Goal: Task Accomplishment & Management: Manage account settings

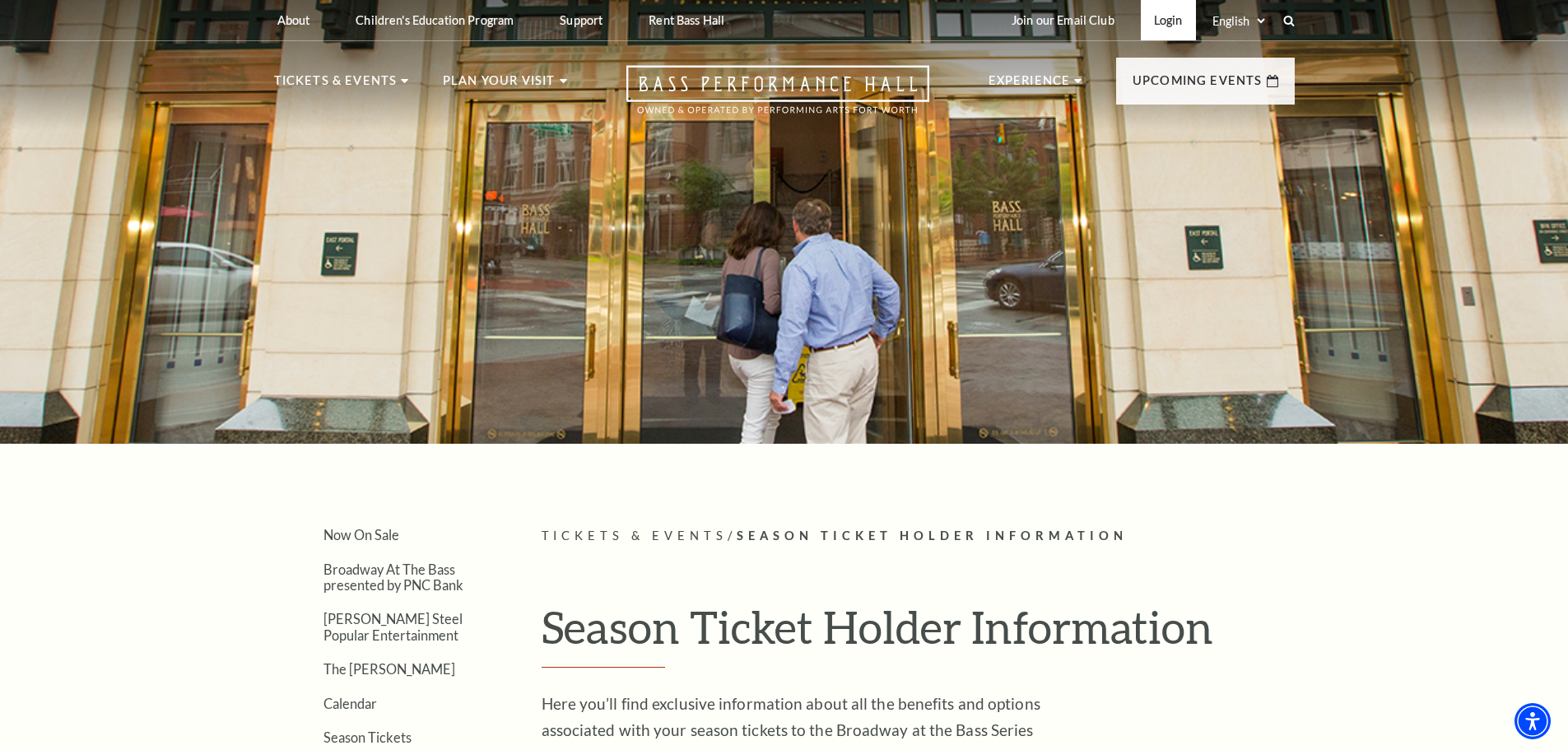
click at [1180, 26] on link "Login" at bounding box center [1168, 20] width 55 height 40
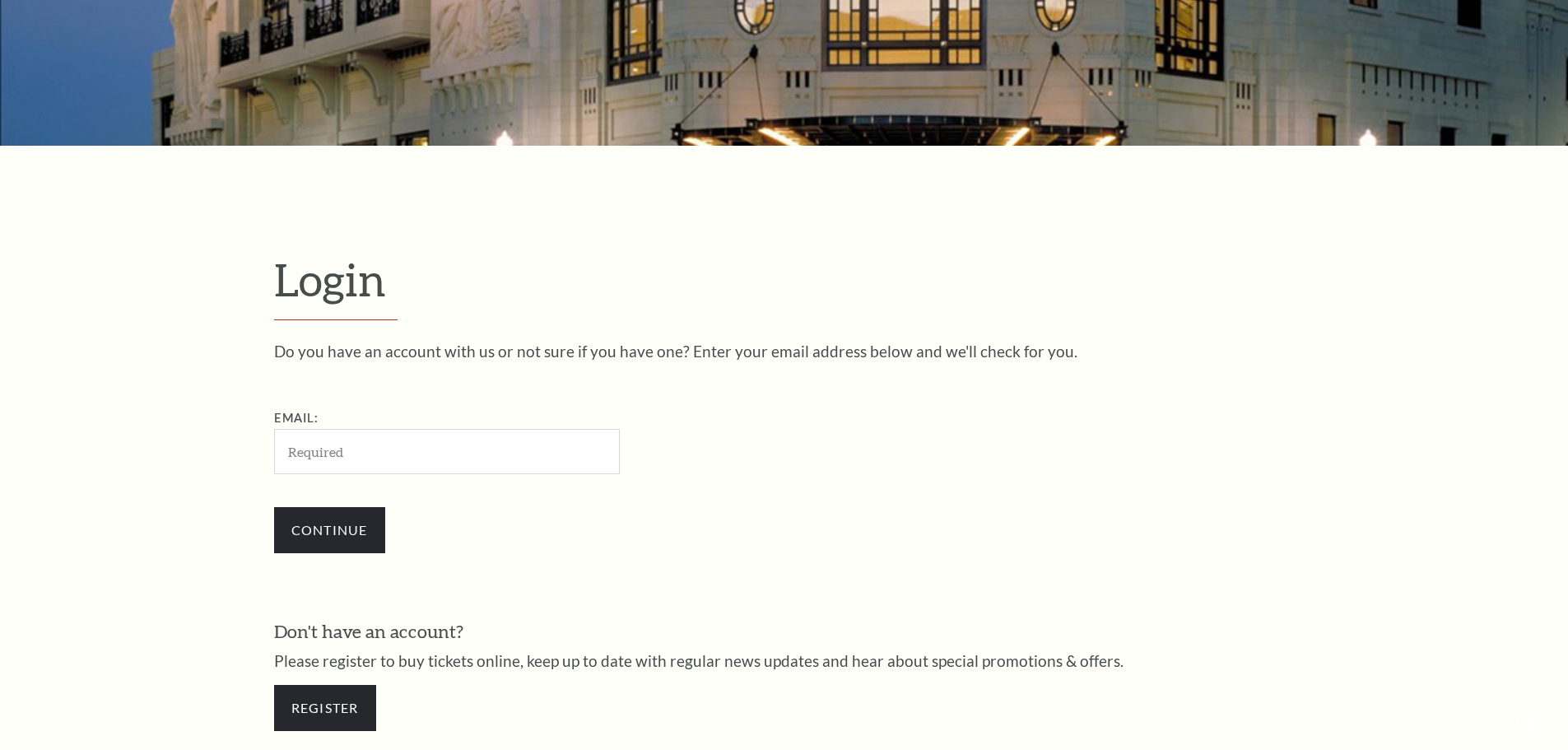
scroll to position [550, 0]
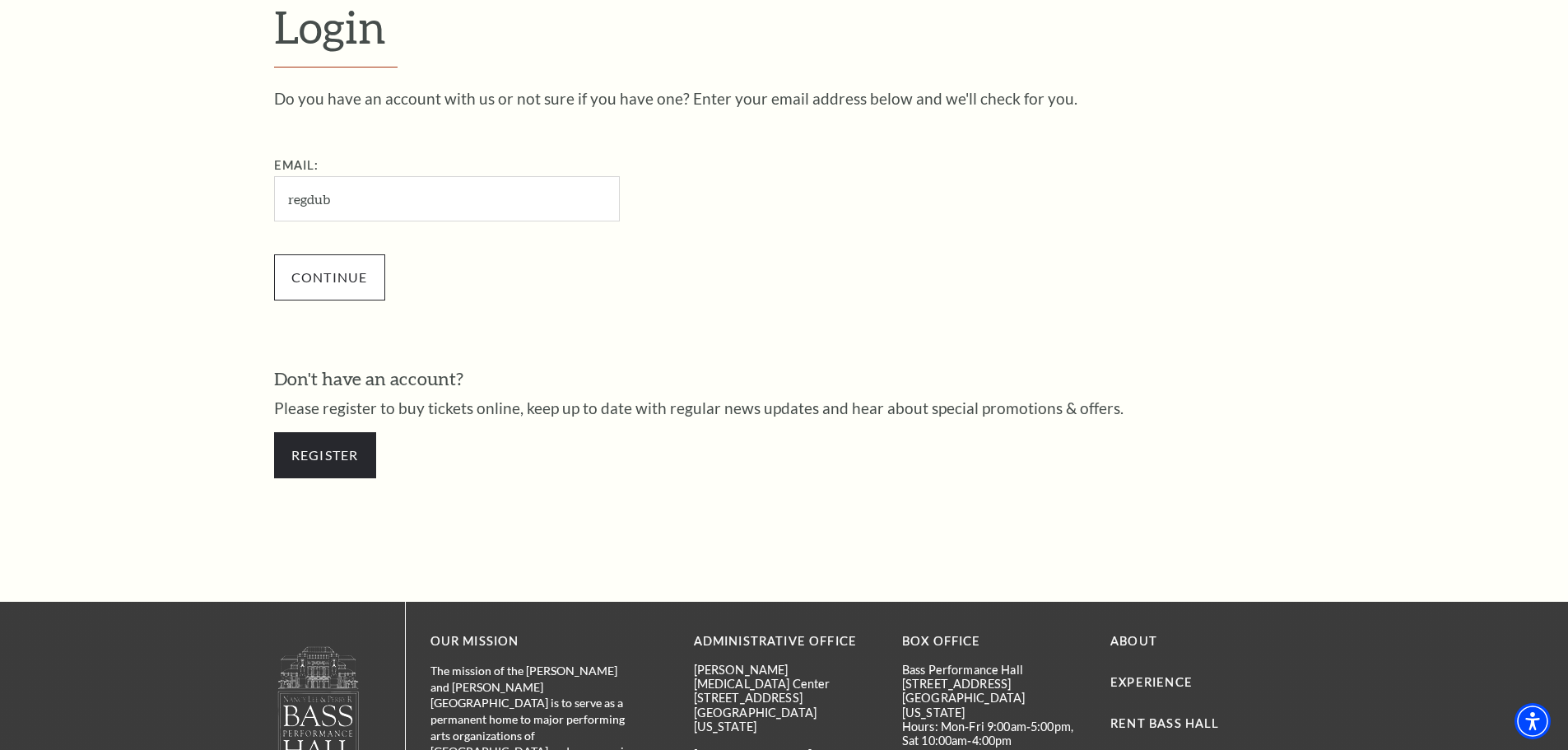
type input "regdub@charter.net"
click at [341, 271] on input "Continue" at bounding box center [330, 277] width 111 height 46
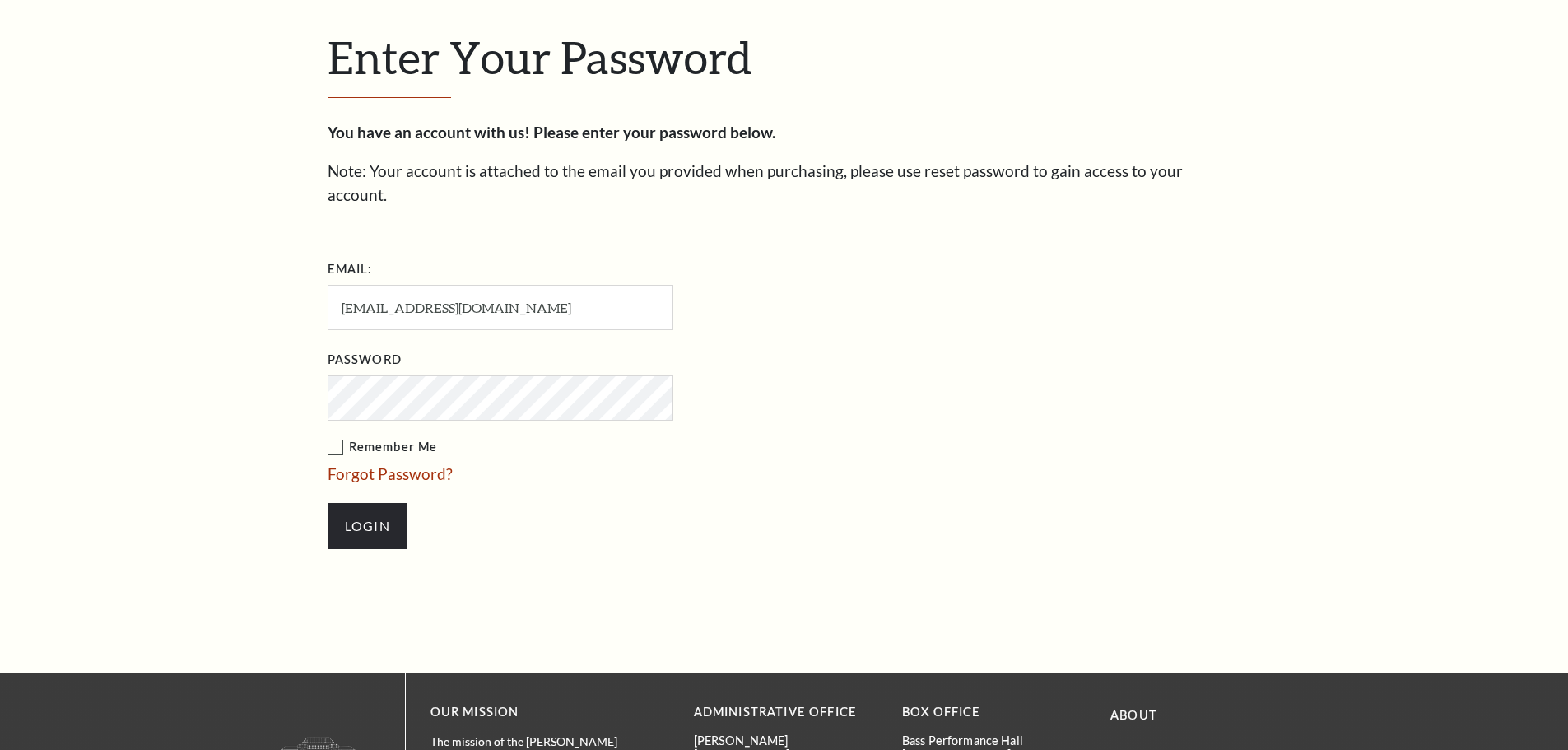
scroll to position [566, 0]
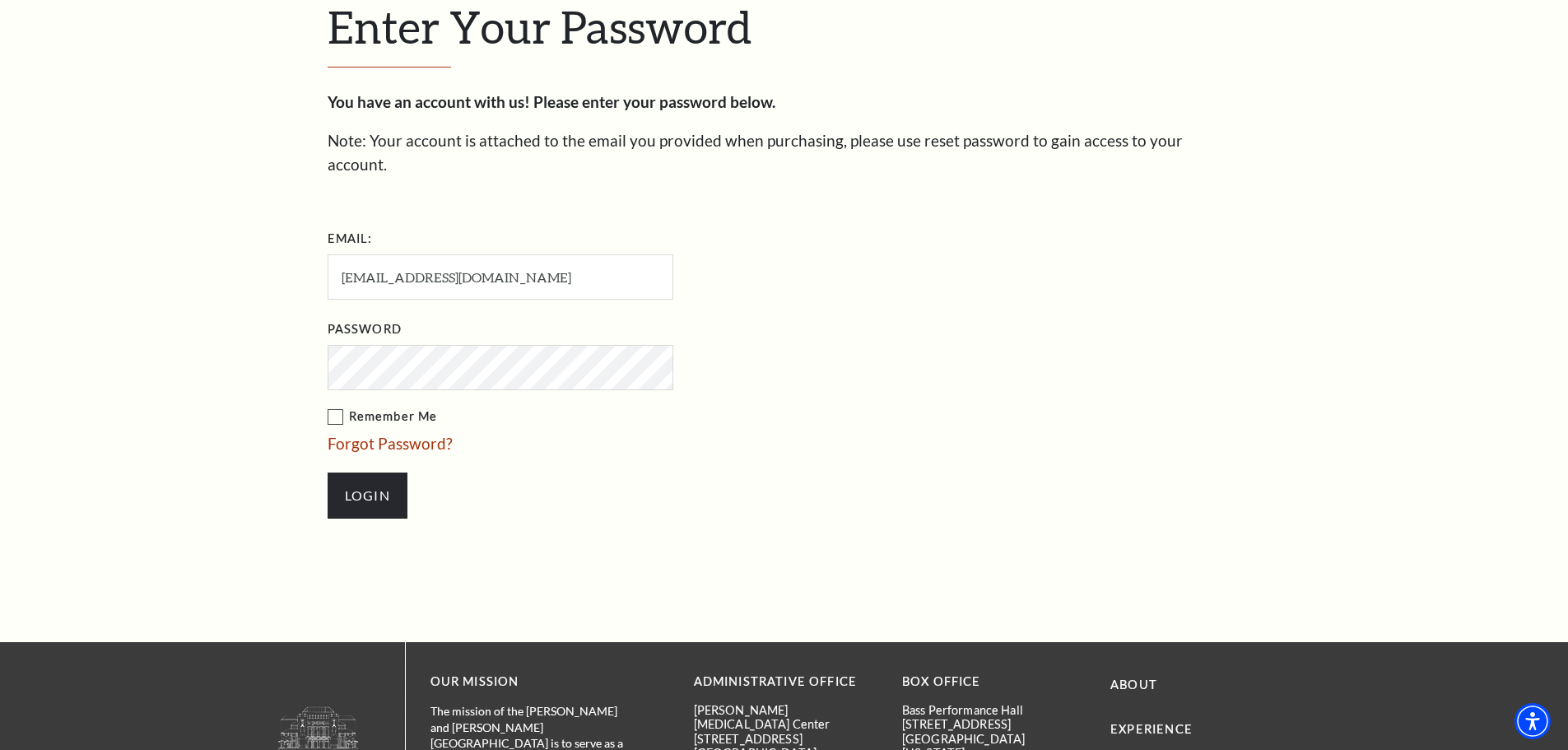
click at [333, 406] on label "Remember Me" at bounding box center [583, 416] width 510 height 20
click at [0, 0] on input "Remember Me" at bounding box center [0, 0] width 0 height 0
click at [362, 473] on input "Login" at bounding box center [368, 496] width 80 height 46
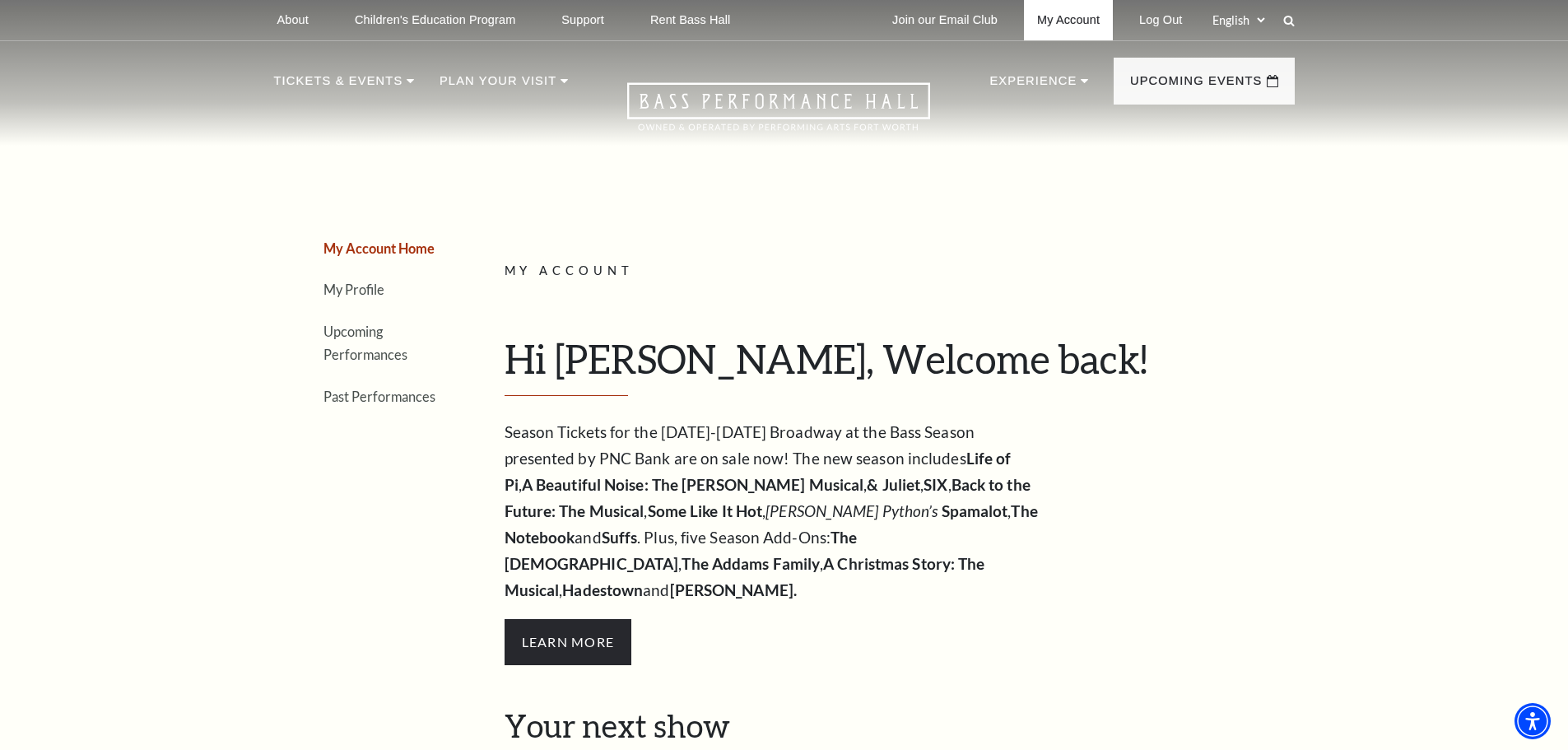
click at [1083, 18] on link "My Account" at bounding box center [1068, 20] width 89 height 40
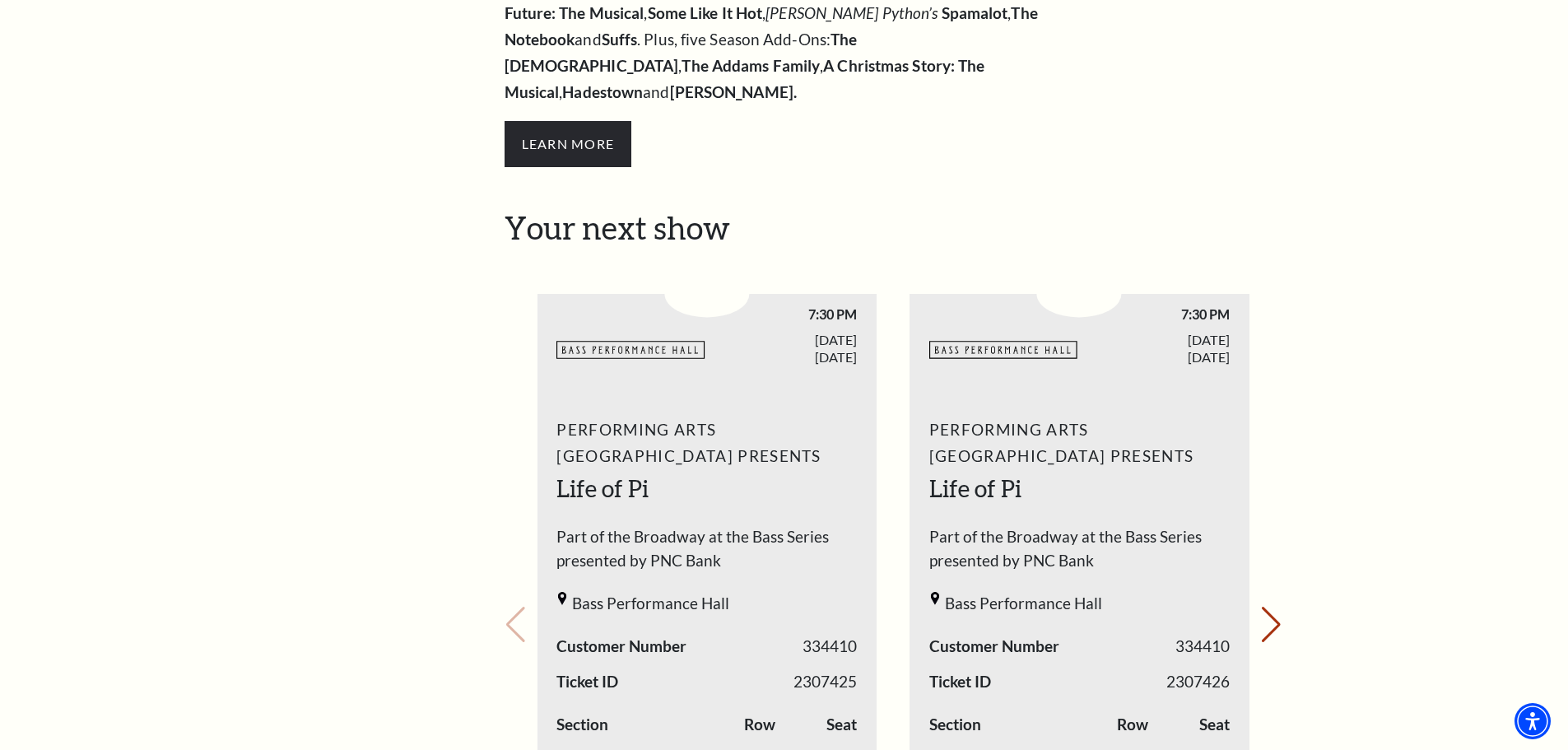
scroll to position [494, 0]
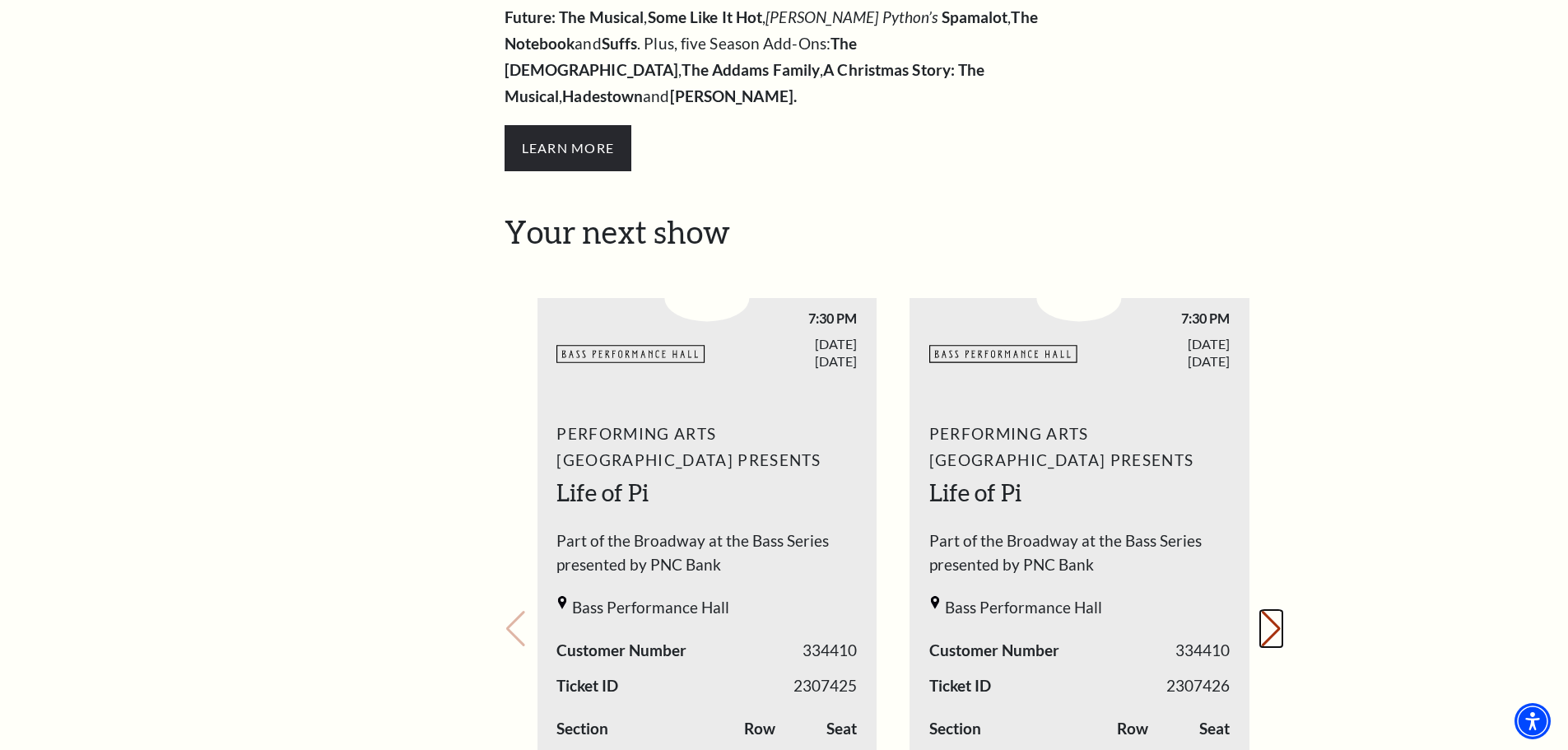
click at [1267, 611] on button "Next slide." at bounding box center [1271, 629] width 22 height 36
click at [1267, 600] on div "Your next show Previous slide. Next slide." at bounding box center [894, 606] width 778 height 785
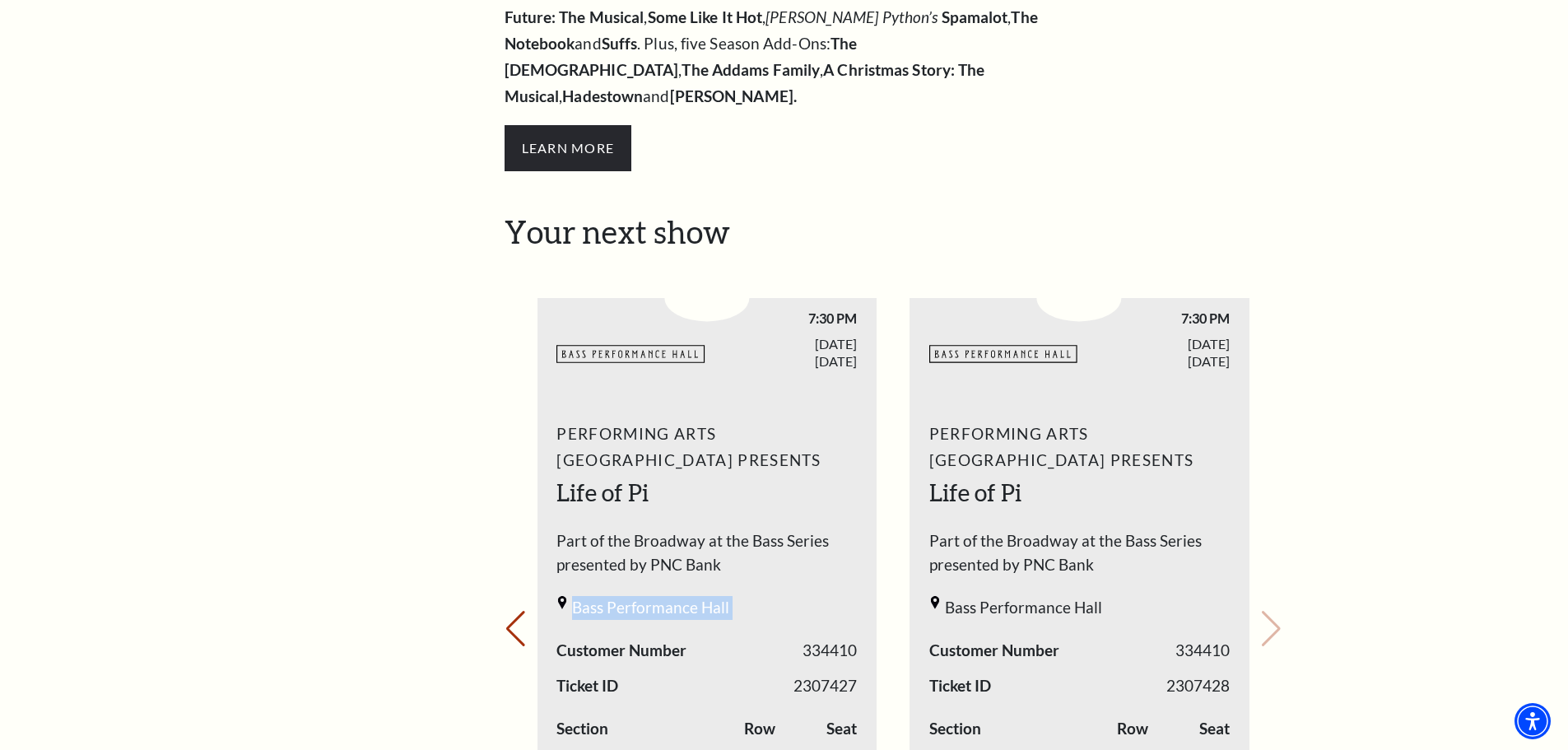
click at [1267, 600] on div "Your next show Previous slide. Next slide." at bounding box center [894, 606] width 778 height 785
click at [508, 611] on button "Previous slide." at bounding box center [516, 629] width 22 height 36
click at [508, 597] on div "Your next show Previous slide. Next slide." at bounding box center [894, 606] width 778 height 785
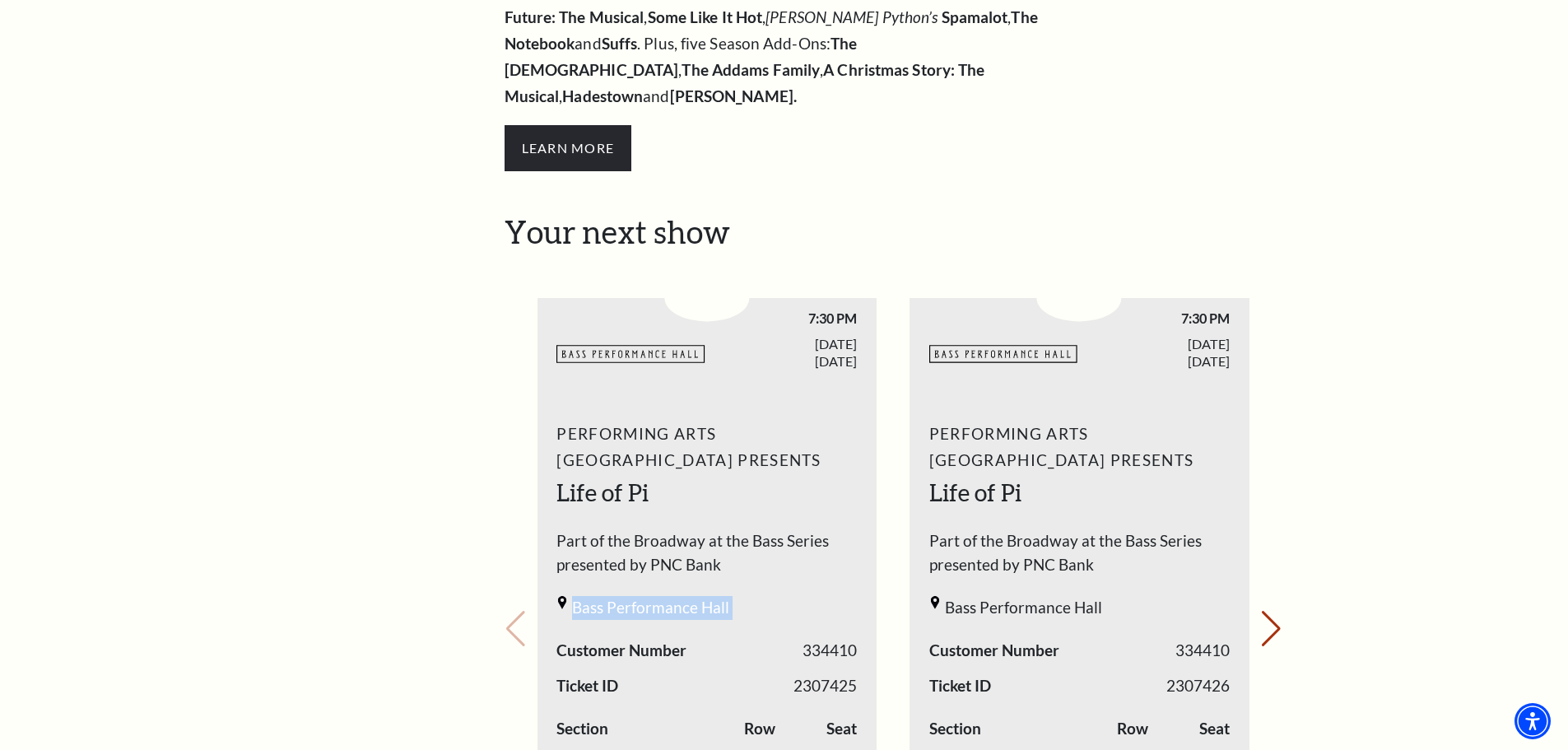
click at [508, 597] on div "Your next show Previous slide. Next slide." at bounding box center [894, 606] width 778 height 785
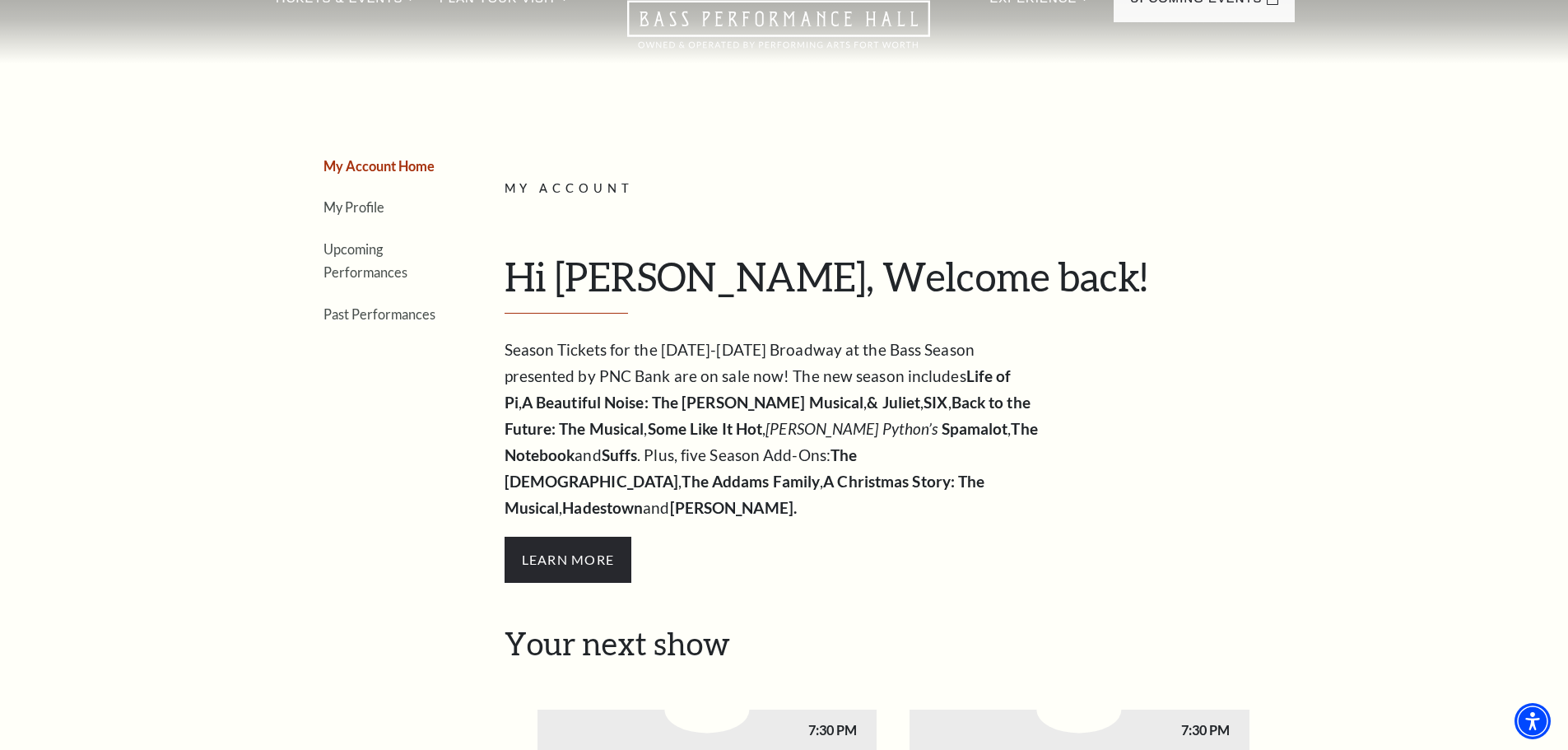
scroll to position [0, 0]
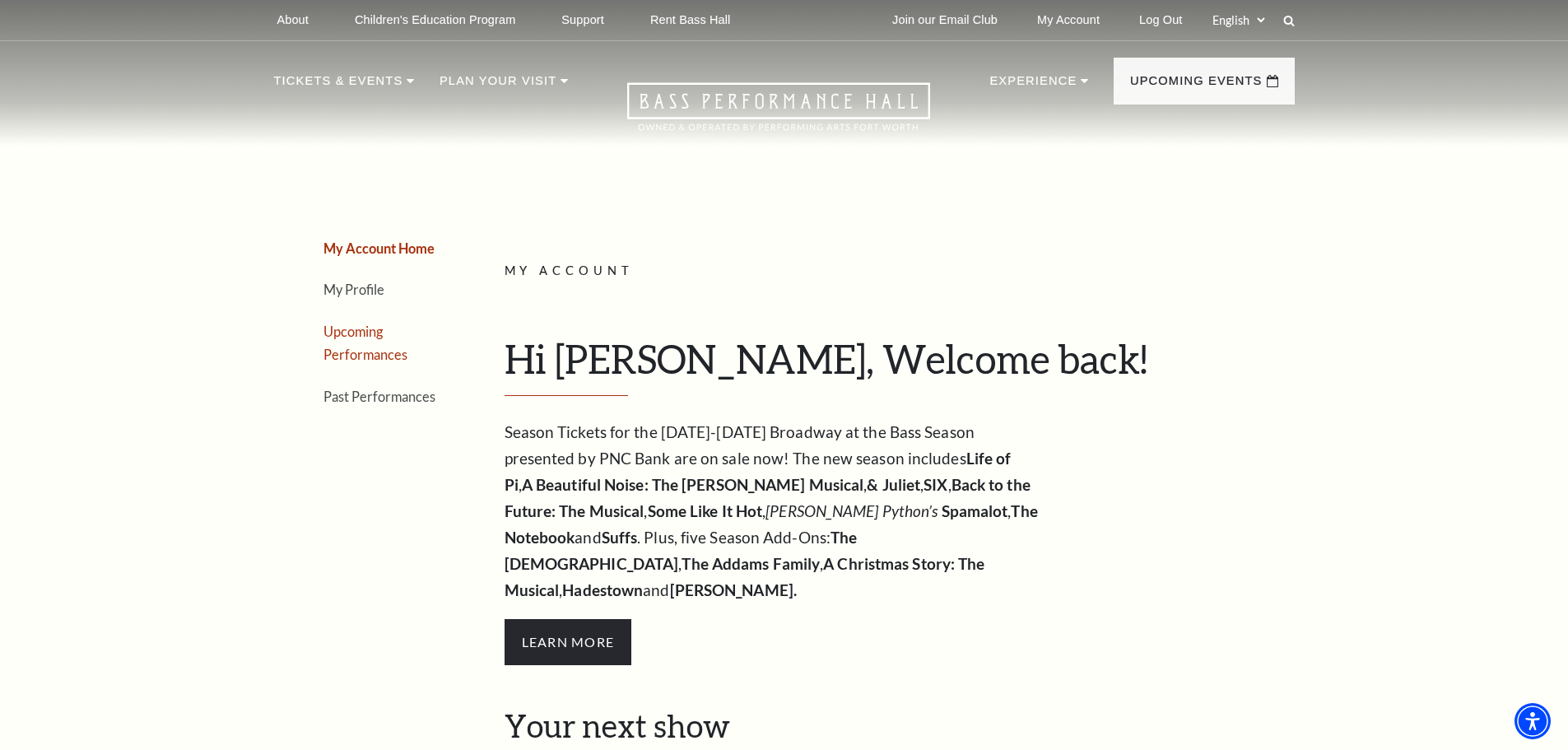
click at [354, 331] on link "Upcoming Performances" at bounding box center [366, 343] width 84 height 40
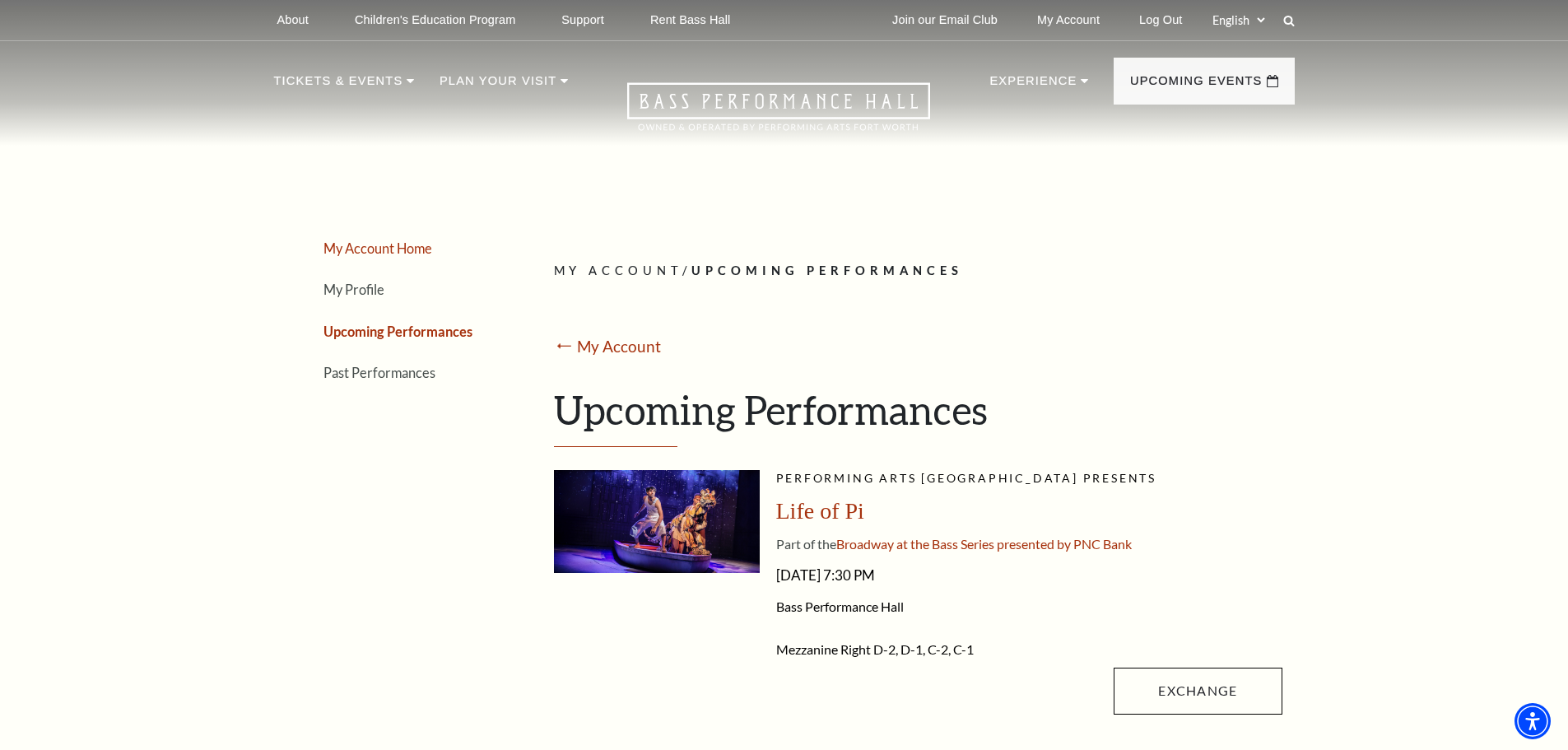
click at [363, 246] on link "My Account Home" at bounding box center [378, 248] width 109 height 16
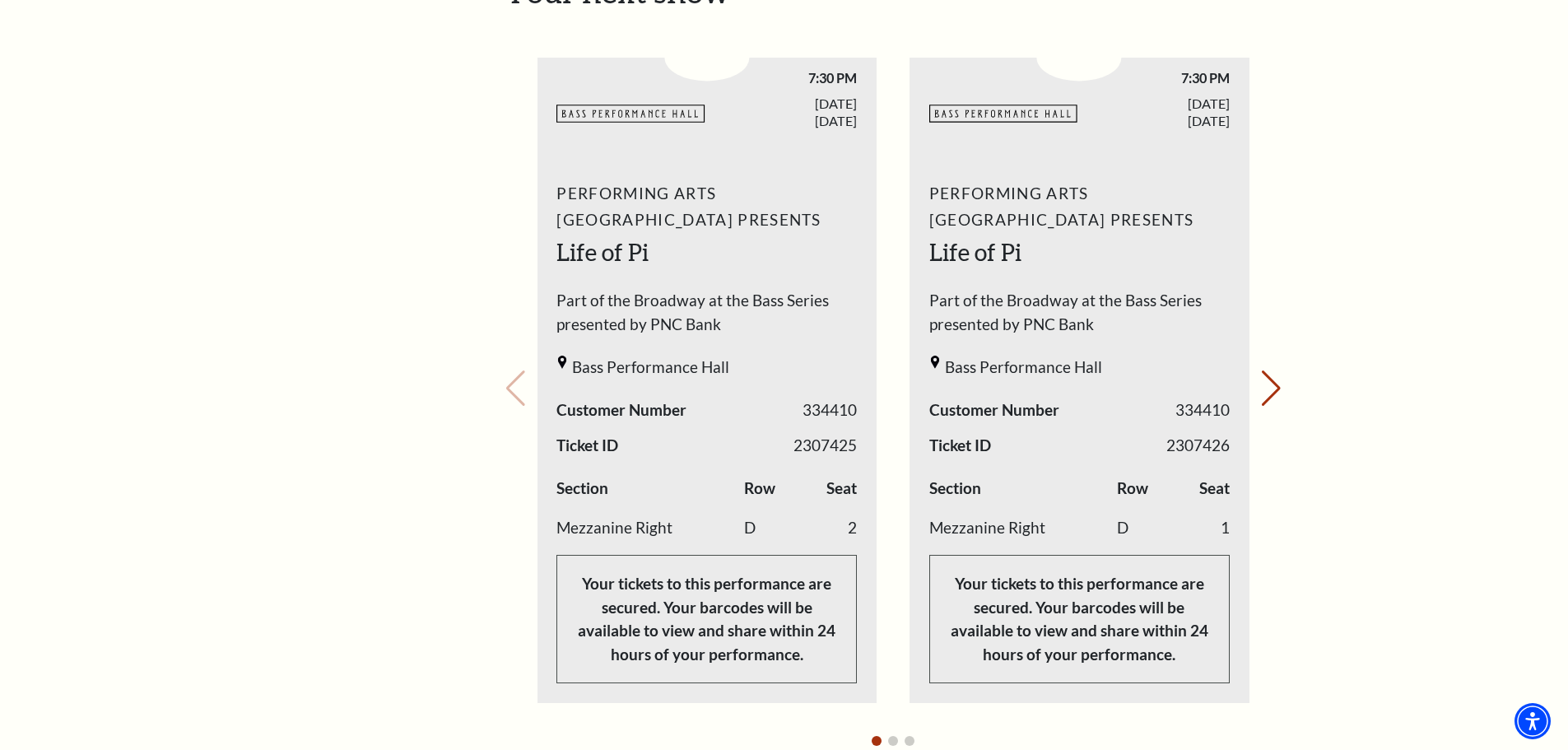
scroll to position [741, 0]
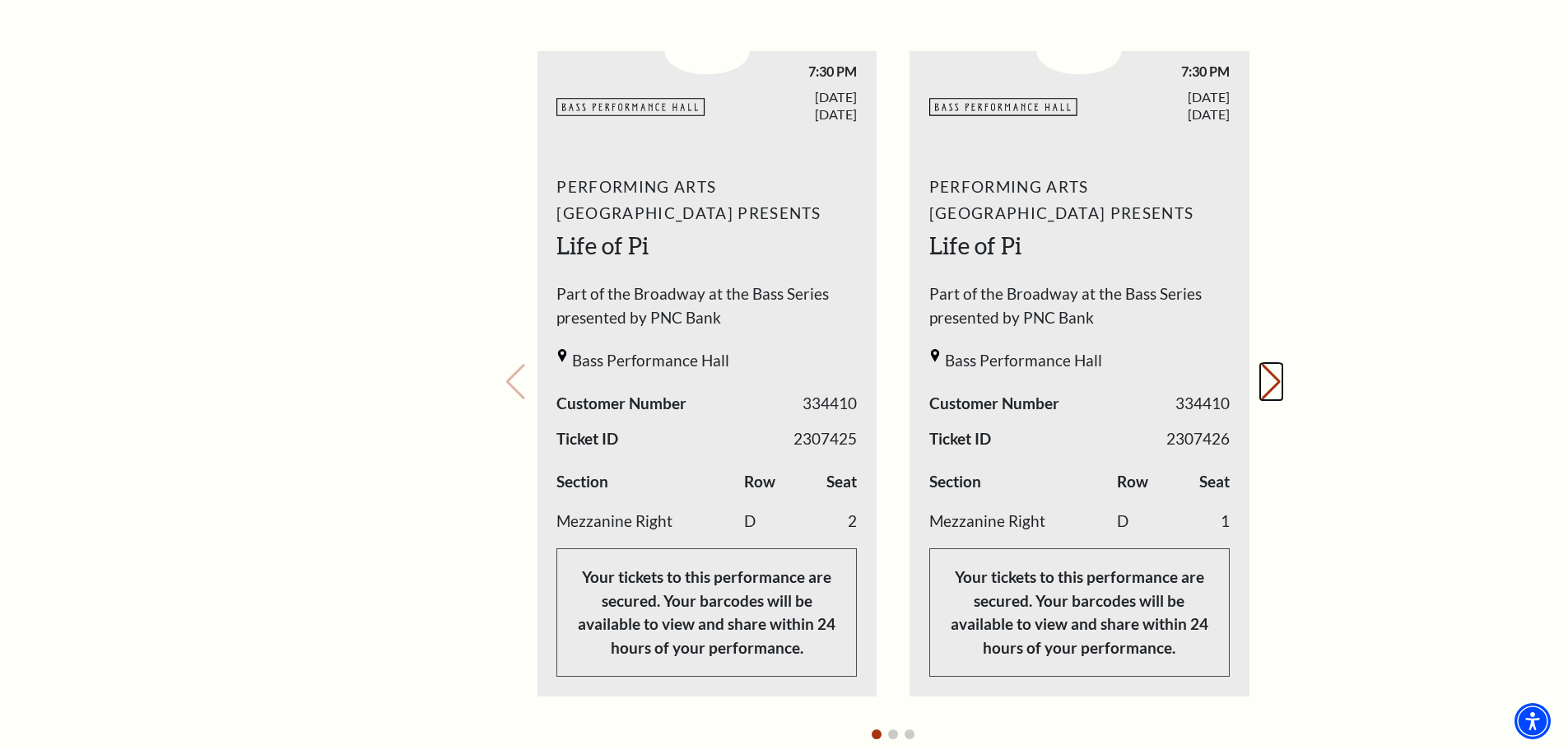
click at [1270, 364] on button "Next slide." at bounding box center [1271, 382] width 22 height 36
click at [1270, 362] on div "Your next show Previous slide. Next slide." at bounding box center [894, 359] width 778 height 785
